Goal: Information Seeking & Learning: Learn about a topic

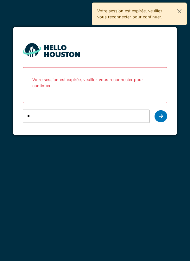
type input "**********"
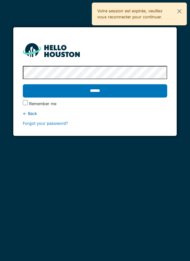
click at [99, 90] on input "******" at bounding box center [95, 90] width 145 height 13
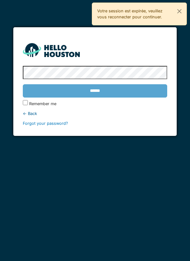
click at [114, 93] on div "******" at bounding box center [95, 91] width 145 height 18
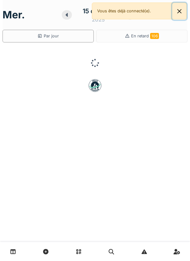
click at [182, 11] on button "Close" at bounding box center [179, 11] width 14 height 17
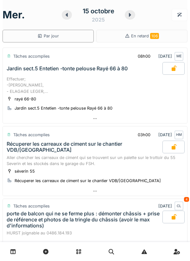
click at [97, 119] on icon at bounding box center [94, 119] width 5 height 4
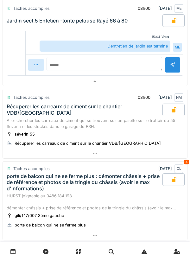
scroll to position [237, 0]
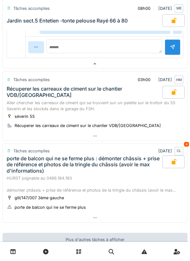
click at [97, 139] on div at bounding box center [95, 135] width 184 height 9
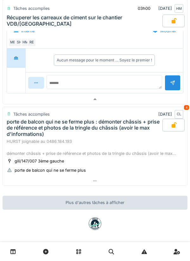
scroll to position [433, 0]
click at [98, 183] on div at bounding box center [95, 180] width 184 height 9
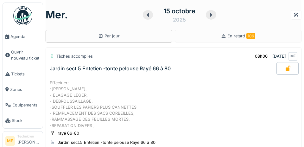
scroll to position [139, 0]
click at [15, 38] on span "Agenda" at bounding box center [25, 37] width 30 height 6
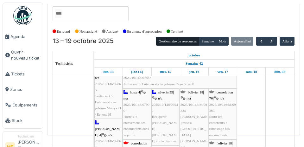
scroll to position [8, 0]
click at [272, 39] on span "button" at bounding box center [271, 41] width 5 height 5
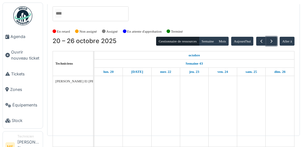
scroll to position [0, 0]
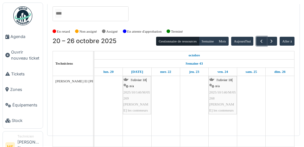
click at [261, 39] on span "button" at bounding box center [261, 41] width 5 height 5
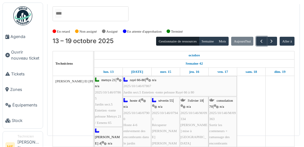
scroll to position [26, 0]
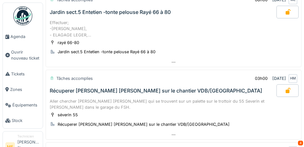
scroll to position [58, 0]
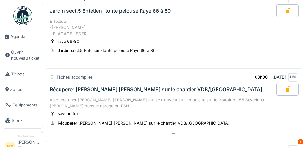
click at [174, 61] on icon at bounding box center [173, 60] width 3 height 1
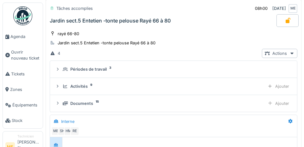
scroll to position [99, 0]
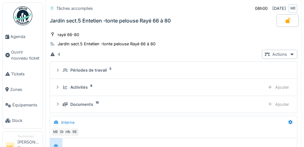
click at [150, 103] on div "Documents 15" at bounding box center [163, 104] width 200 height 6
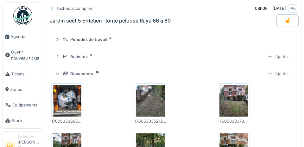
scroll to position [136, 0]
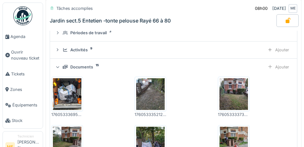
click at [154, 94] on img at bounding box center [150, 94] width 29 height 32
click at [236, 96] on img at bounding box center [233, 94] width 29 height 32
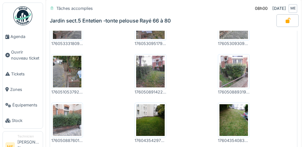
scroll to position [255, 0]
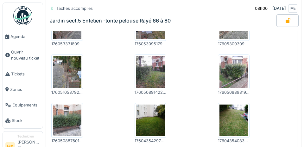
click at [67, 72] on img at bounding box center [67, 72] width 29 height 32
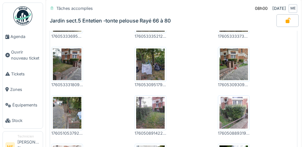
scroll to position [213, 0]
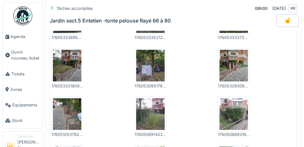
click at [149, 67] on img at bounding box center [150, 66] width 29 height 32
click at [231, 64] on img at bounding box center [233, 66] width 29 height 32
click at [69, 114] on img at bounding box center [67, 114] width 29 height 32
click at [236, 64] on img at bounding box center [233, 66] width 29 height 32
click at [156, 65] on img at bounding box center [150, 66] width 29 height 32
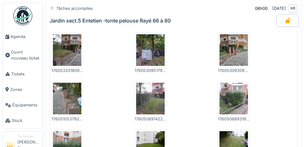
scroll to position [242, 0]
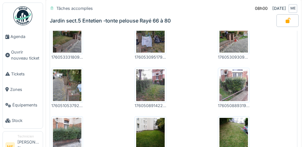
click at [64, 132] on img at bounding box center [67, 134] width 29 height 32
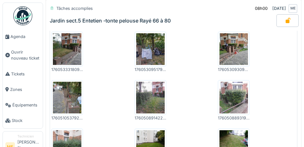
scroll to position [228, 0]
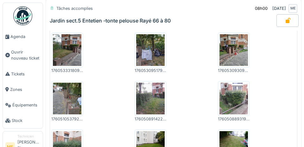
click at [148, 99] on img at bounding box center [150, 99] width 29 height 32
click at [237, 49] on img at bounding box center [233, 50] width 29 height 32
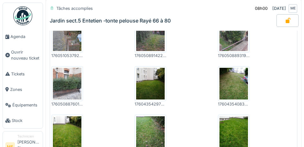
scroll to position [294, 0]
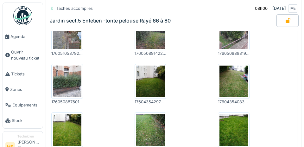
click at [149, 87] on img at bounding box center [150, 82] width 29 height 32
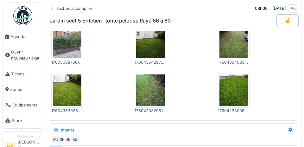
scroll to position [336, 0]
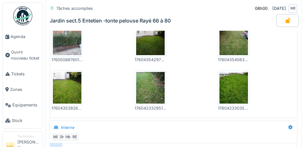
click at [153, 89] on img at bounding box center [150, 88] width 29 height 32
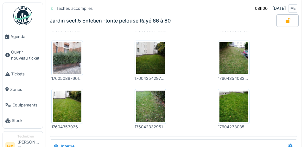
scroll to position [300, 0]
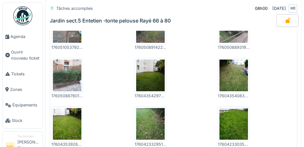
click at [237, 78] on img at bounding box center [233, 76] width 29 height 32
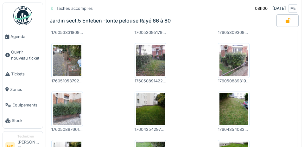
scroll to position [272, 0]
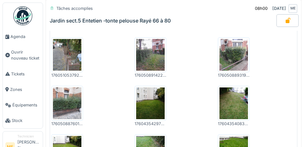
click at [146, 106] on img at bounding box center [150, 103] width 29 height 32
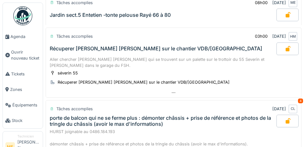
scroll to position [530, 0]
